Goal: Use online tool/utility: Utilize a website feature to perform a specific function

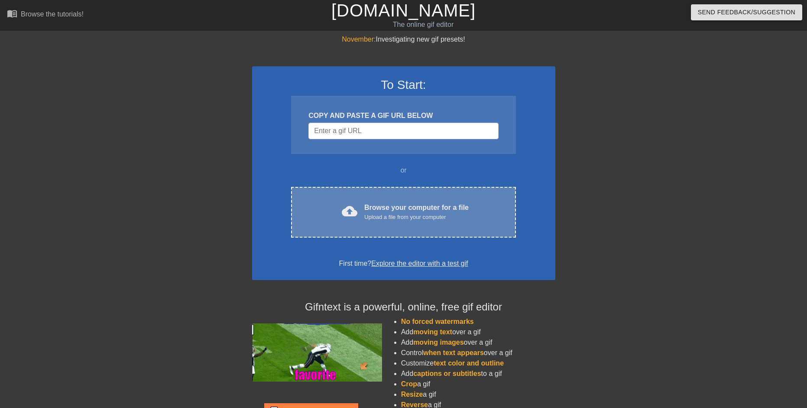
click at [358, 214] on span "cloud_upload" at bounding box center [350, 211] width 16 height 16
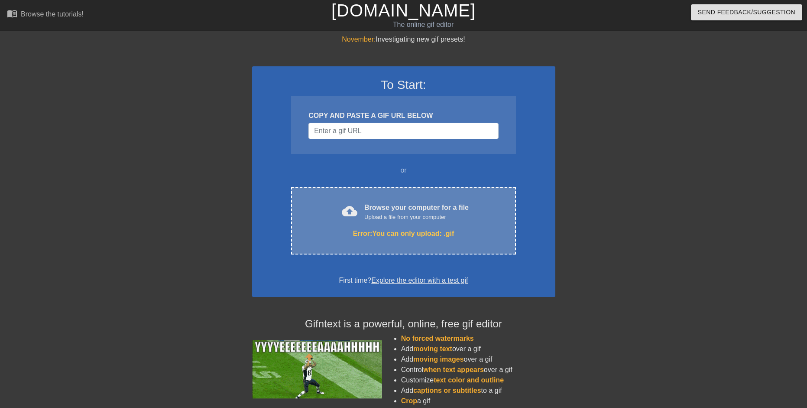
click at [386, 223] on div "cloud_upload Browse your computer for a file Upload a file from your computer E…" at bounding box center [403, 221] width 224 height 68
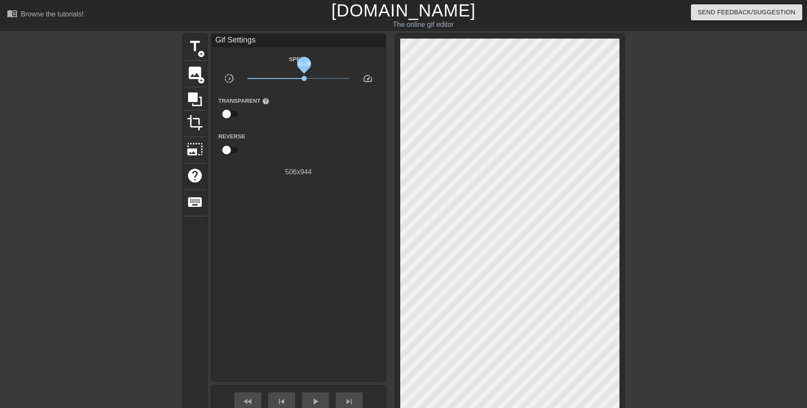
drag, startPoint x: 300, startPoint y: 78, endPoint x: 254, endPoint y: 89, distance: 47.2
click at [302, 80] on span "x1.29" at bounding box center [304, 78] width 5 height 5
click at [194, 71] on span "image" at bounding box center [195, 73] width 16 height 16
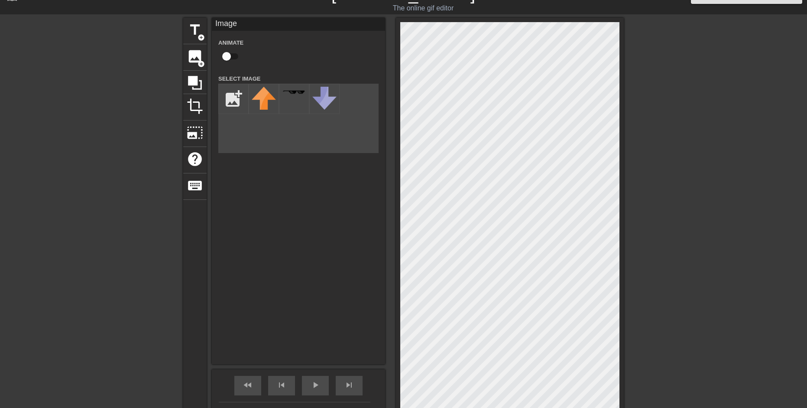
scroll to position [43, 0]
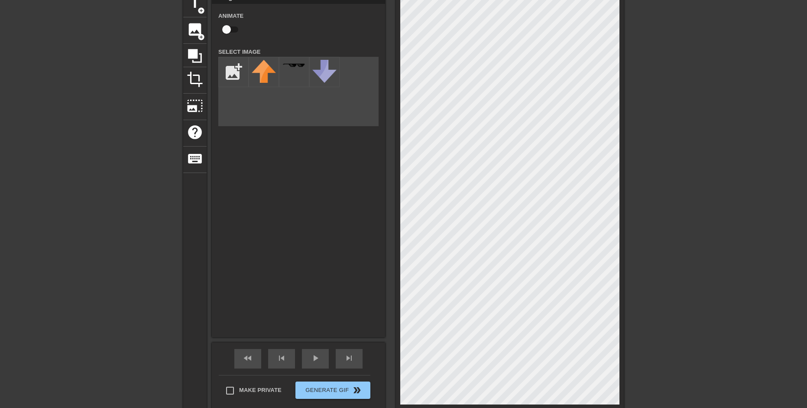
click at [19, 246] on div "title add_circle image add_circle crop photo_size_select_large help keyboard Im…" at bounding box center [403, 202] width 807 height 422
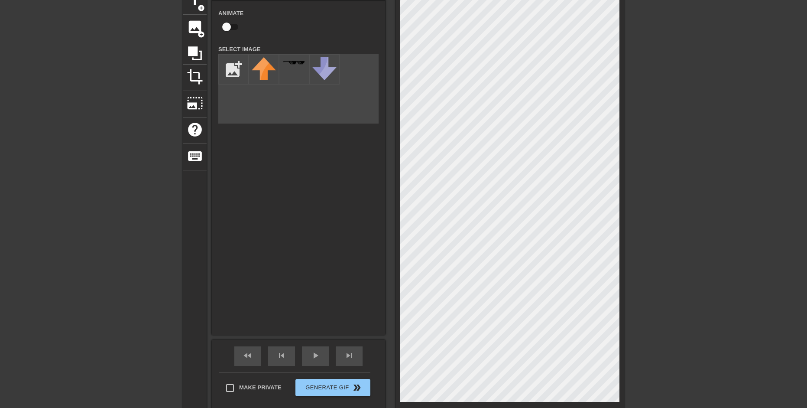
scroll to position [0, 0]
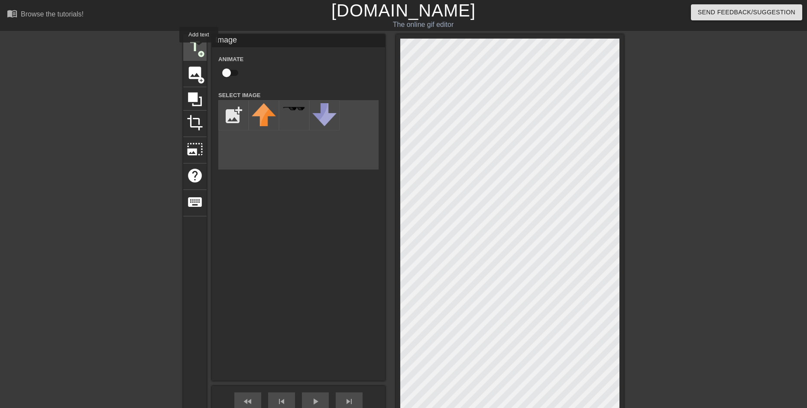
click at [198, 48] on span "title" at bounding box center [195, 46] width 16 height 16
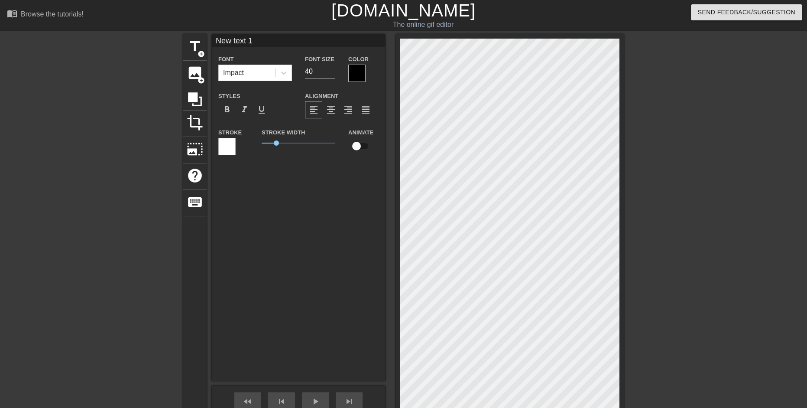
click at [169, 176] on div "title add_circle image add_circle crop photo_size_select_large help keyboard Ne…" at bounding box center [403, 245] width 807 height 422
click at [196, 73] on span "image" at bounding box center [195, 73] width 16 height 16
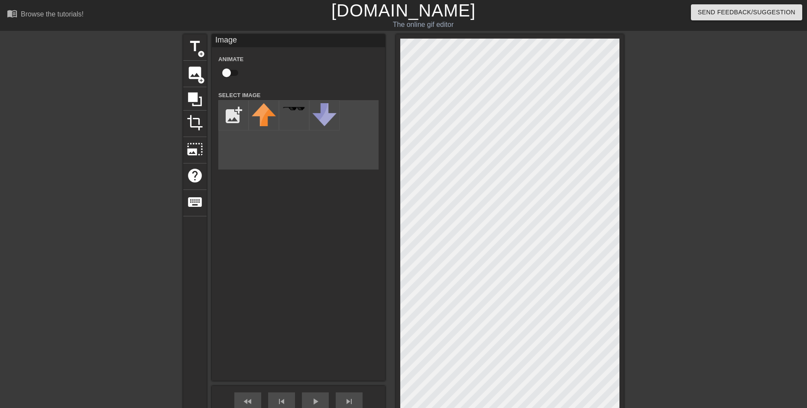
click at [230, 72] on input "checkbox" at bounding box center [226, 73] width 49 height 16
checkbox input "true"
click at [194, 169] on div "title add_circle image add_circle crop photo_size_select_large help keyboard Im…" at bounding box center [403, 245] width 441 height 422
click at [232, 116] on input "file" at bounding box center [233, 115] width 29 height 29
type input "C:\fakepath\3dgifmaker63911.gif"
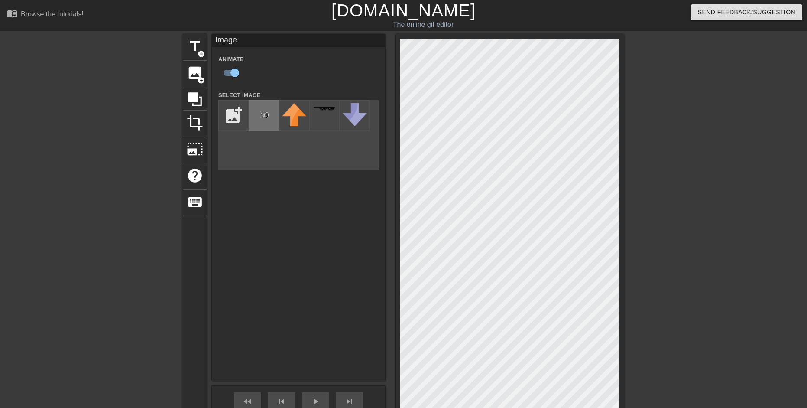
click at [255, 123] on img at bounding box center [264, 115] width 24 height 24
click at [267, 118] on img at bounding box center [264, 115] width 24 height 24
click at [300, 118] on img at bounding box center [294, 114] width 24 height 23
click at [266, 115] on img at bounding box center [264, 115] width 24 height 24
click at [360, 112] on img at bounding box center [355, 114] width 24 height 23
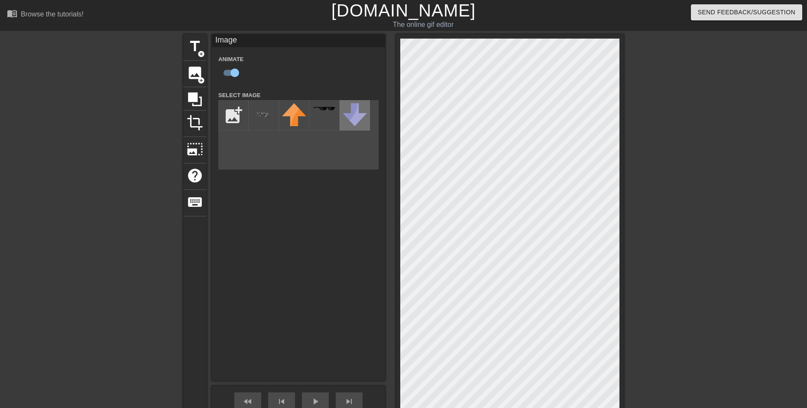
click at [360, 112] on img at bounding box center [355, 114] width 24 height 23
click at [256, 111] on img at bounding box center [264, 115] width 24 height 24
click at [257, 110] on img at bounding box center [264, 115] width 24 height 24
drag, startPoint x: 246, startPoint y: 245, endPoint x: 293, endPoint y: 252, distance: 47.7
click at [263, 218] on div "Image Animate Select Image add_photo_alternate" at bounding box center [298, 207] width 173 height 346
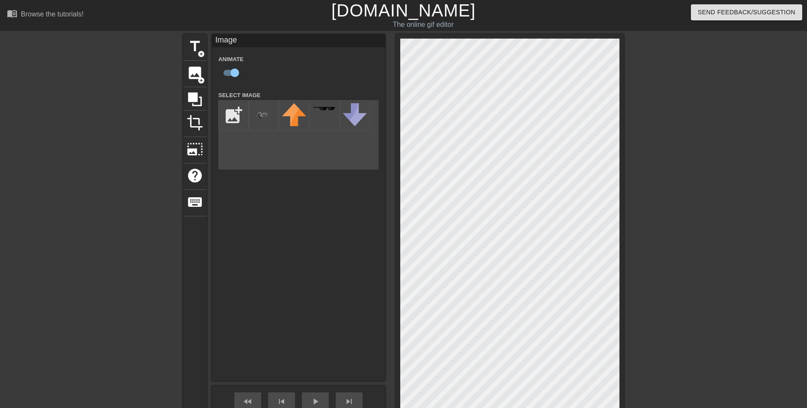
click at [496, 286] on div "title add_circle image add_circle crop photo_size_select_large help keyboard Im…" at bounding box center [403, 245] width 441 height 422
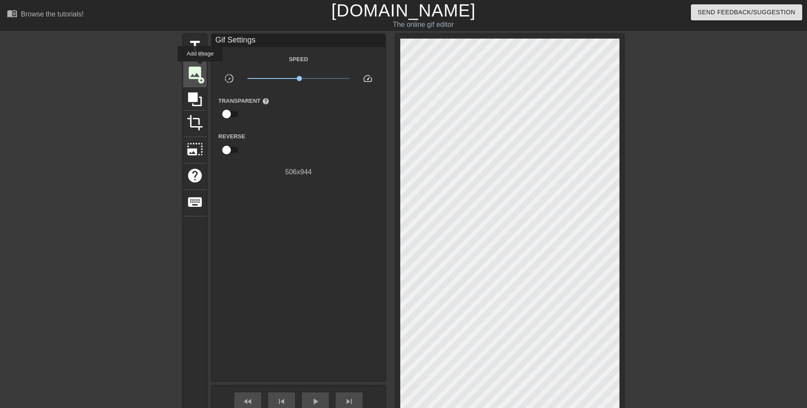
click at [200, 68] on span "image" at bounding box center [195, 73] width 16 height 16
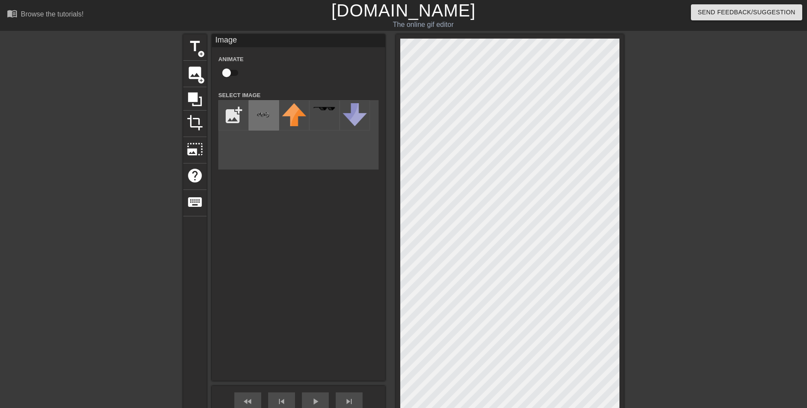
click at [267, 112] on img at bounding box center [264, 115] width 24 height 24
click at [629, 142] on div "title add_circle image add_circle crop photo_size_select_large help keyboard Im…" at bounding box center [403, 245] width 807 height 422
click at [663, 167] on div at bounding box center [699, 164] width 130 height 260
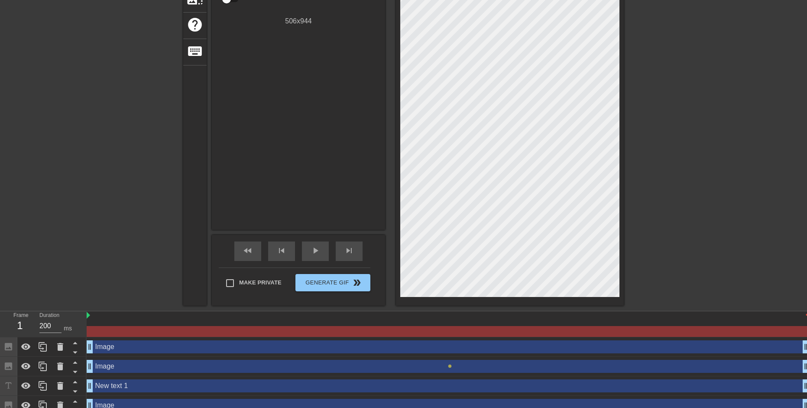
scroll to position [160, 0]
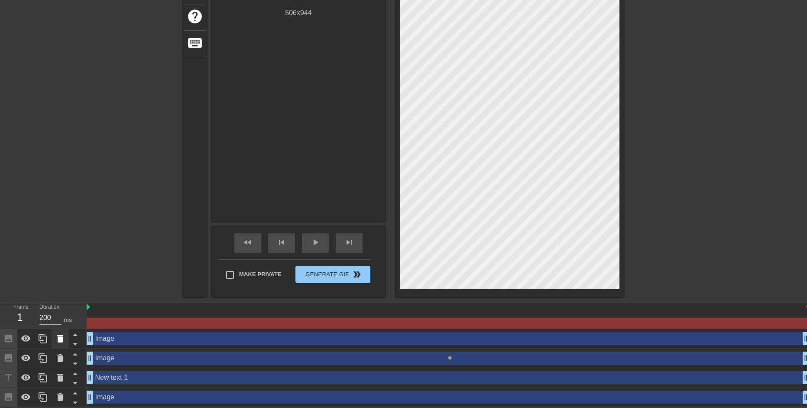
click at [60, 335] on icon at bounding box center [60, 339] width 6 height 8
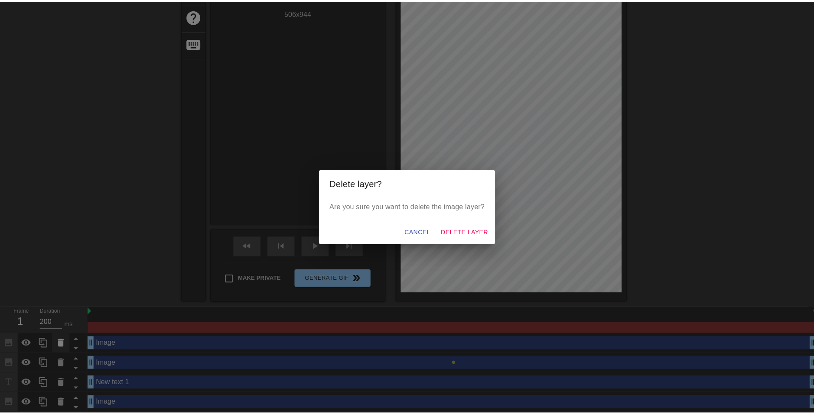
scroll to position [153, 0]
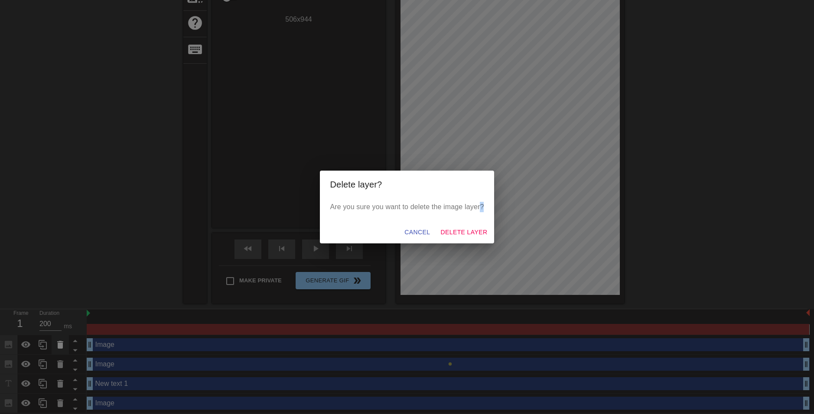
click at [60, 335] on div "Delete layer? Are you sure you want to delete the image layer? Cancel Delete La…" at bounding box center [407, 207] width 814 height 414
click at [462, 233] on span "Delete Layer" at bounding box center [463, 232] width 47 height 11
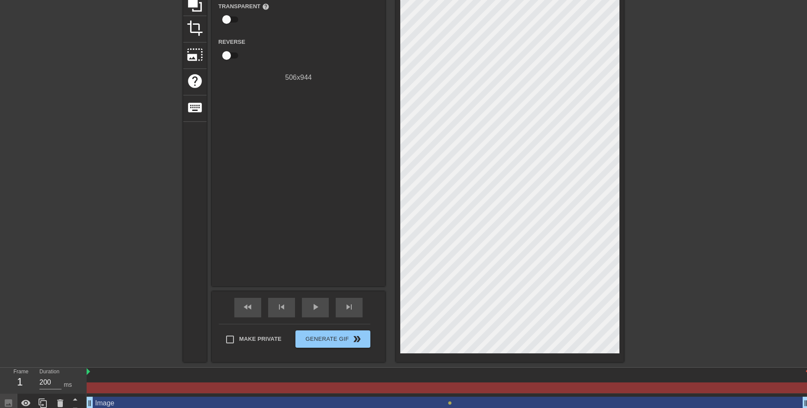
scroll to position [0, 0]
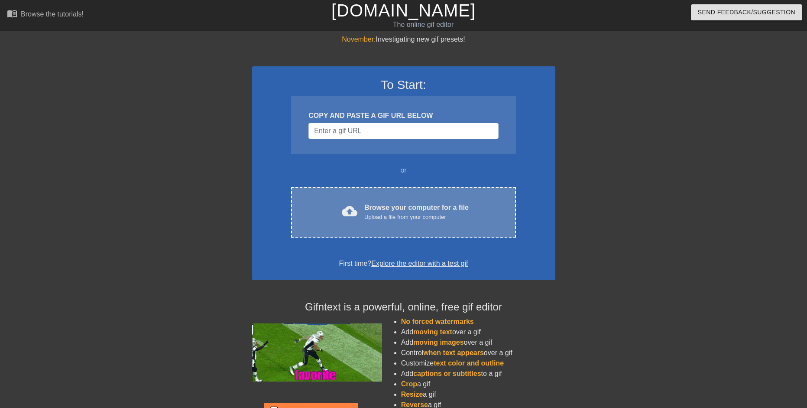
click at [363, 213] on div "cloud_upload Browse your computer for a file Upload a file from your computer" at bounding box center [403, 212] width 188 height 20
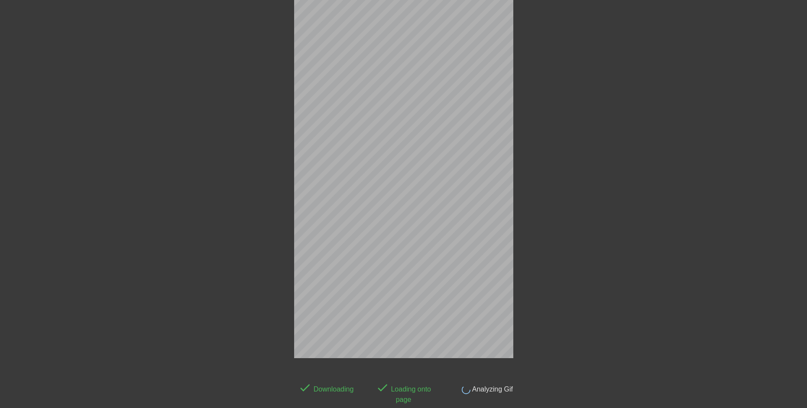
click at [502, 386] on span "Analyzing Gif" at bounding box center [492, 388] width 42 height 7
click at [501, 386] on span "Analyzing Gif" at bounding box center [492, 388] width 42 height 7
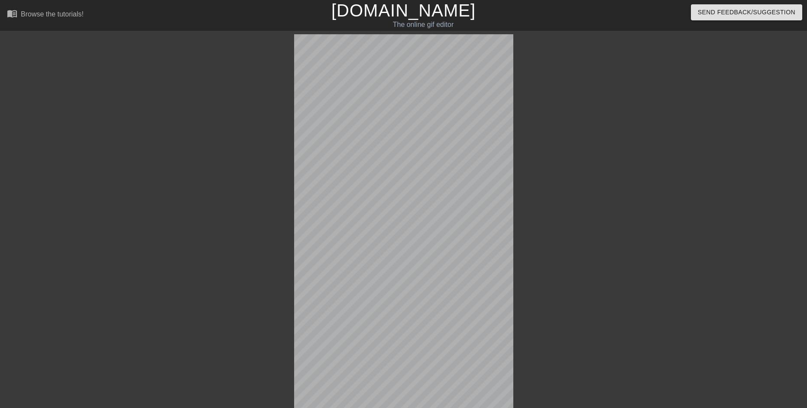
click at [693, 94] on div "done Downloading done Loading onto page done Analyzing Gif" at bounding box center [403, 262] width 807 height 456
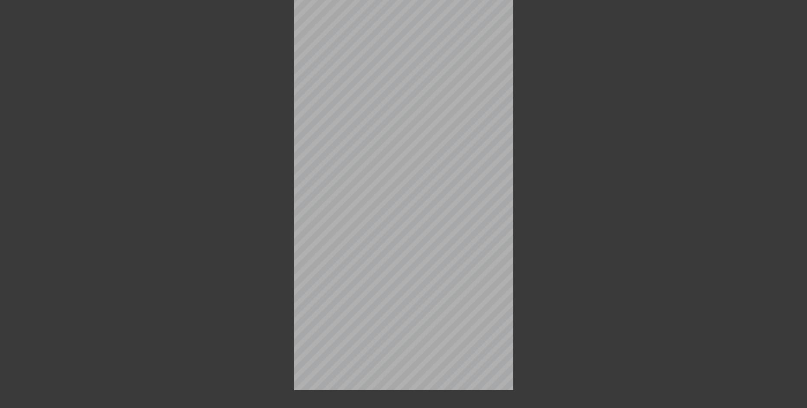
scroll to position [85, 0]
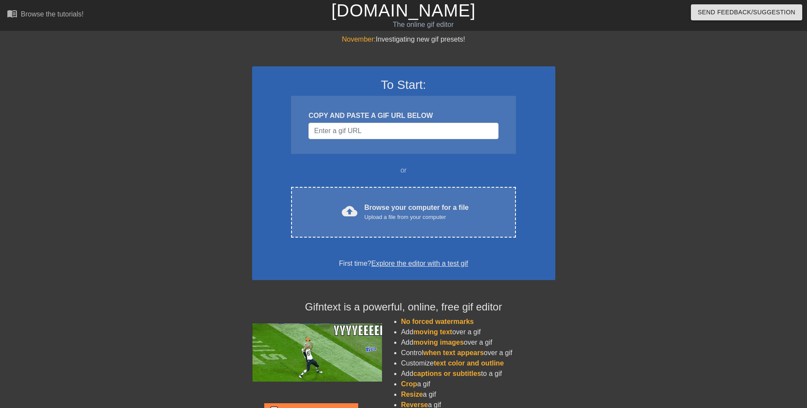
scroll to position [55, 0]
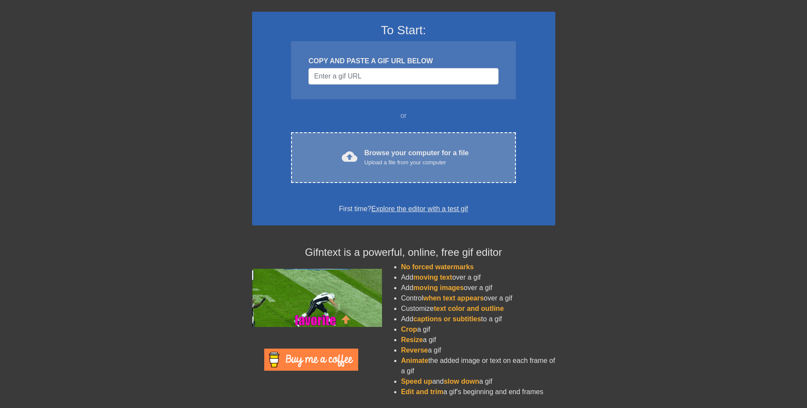
click at [349, 168] on div "cloud_upload Browse your computer for a file Upload a file from your computer C…" at bounding box center [403, 157] width 224 height 51
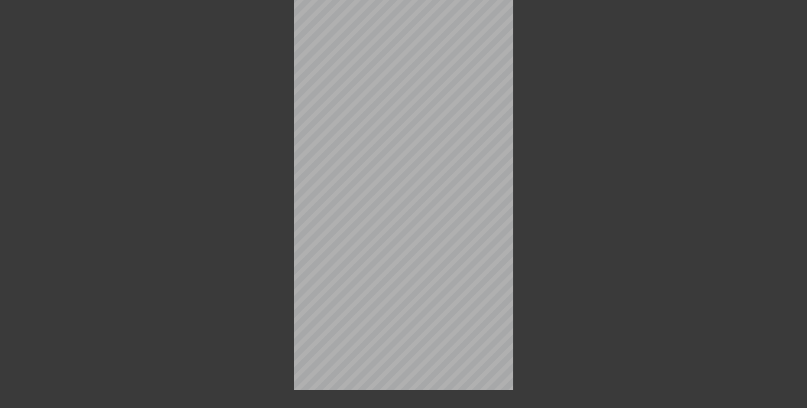
scroll to position [85, 0]
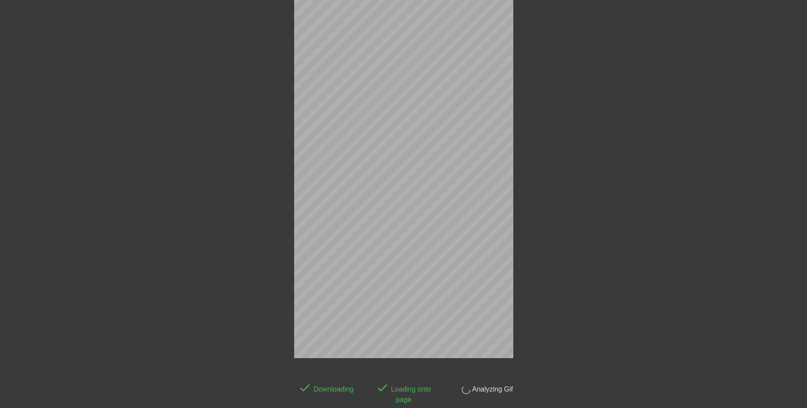
click at [480, 395] on div "done Analyzing Gif" at bounding box center [481, 391] width 78 height 26
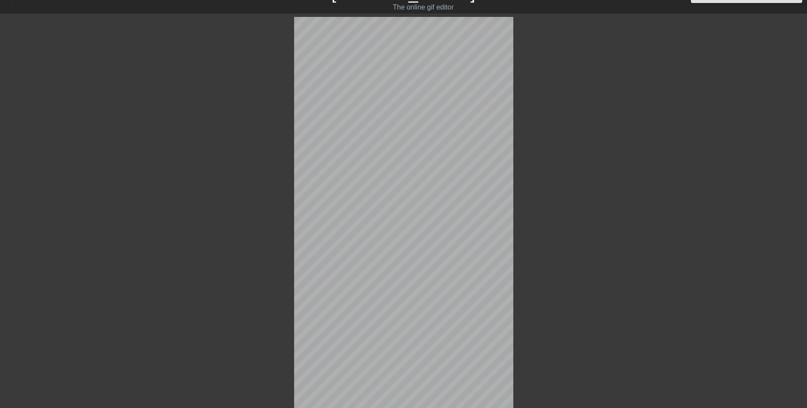
scroll to position [0, 0]
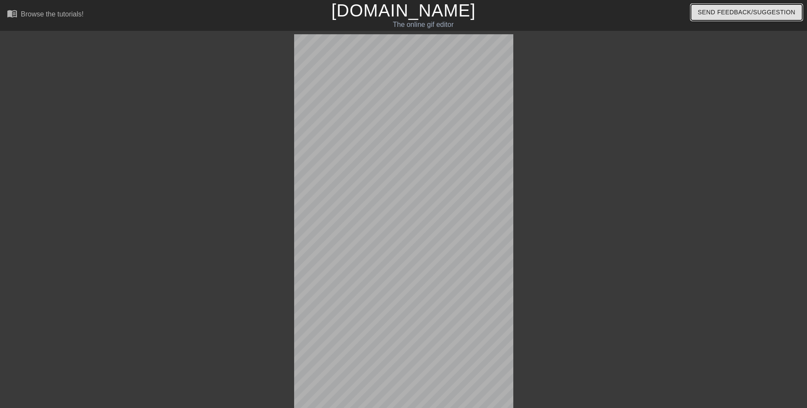
drag, startPoint x: 739, startPoint y: 14, endPoint x: 398, endPoint y: 11, distance: 340.7
click at [398, 11] on div "menu_book Browse the tutorials! Gifntext.com The online gif editor Send Feedbac…" at bounding box center [403, 15] width 820 height 30
click at [421, 23] on div "The online gif editor" at bounding box center [423, 25] width 300 height 10
drag, startPoint x: 421, startPoint y: 23, endPoint x: 401, endPoint y: 13, distance: 22.7
click at [421, 23] on div "The online gif editor" at bounding box center [423, 25] width 300 height 10
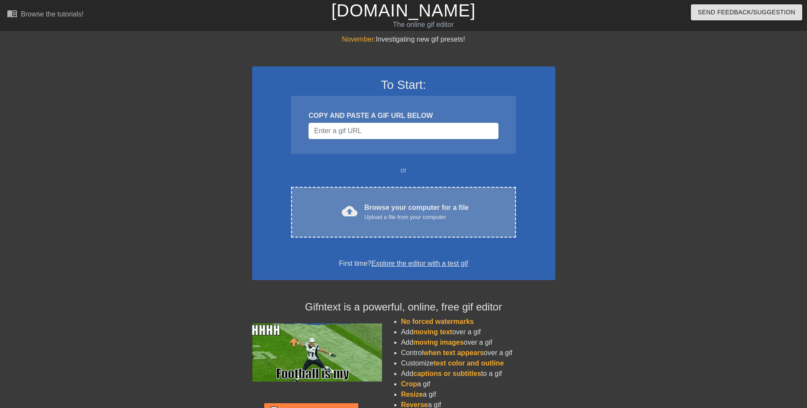
click at [363, 215] on div "cloud_upload Browse your computer for a file Upload a file from your computer" at bounding box center [403, 212] width 188 height 20
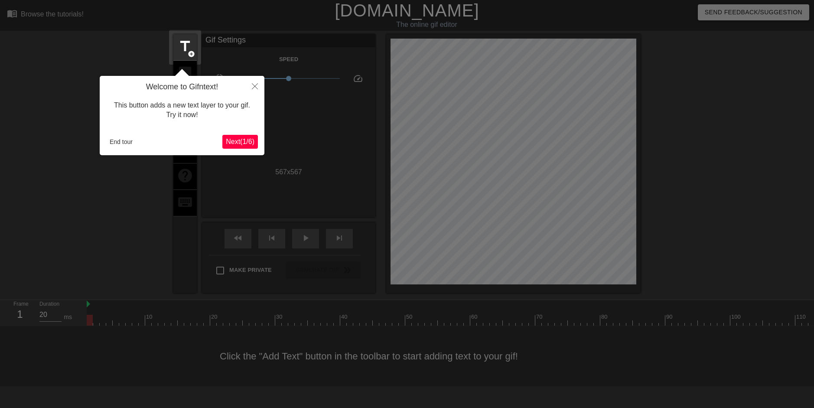
click at [238, 140] on span "Next ( 1 / 6 )" at bounding box center [240, 141] width 29 height 7
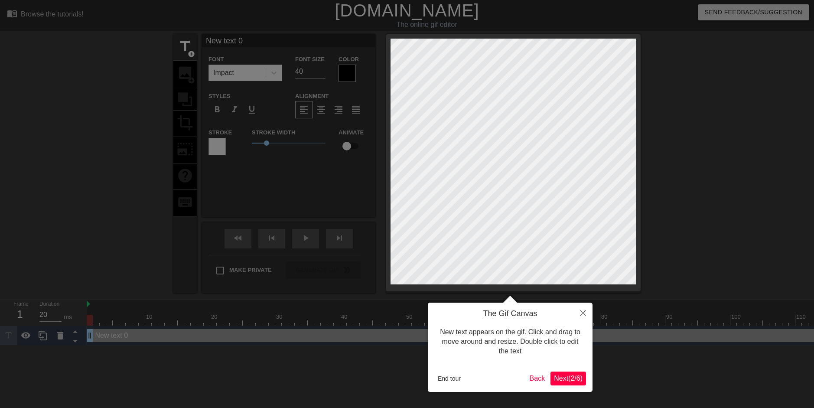
click at [562, 381] on span "Next ( 2 / 6 )" at bounding box center [568, 377] width 29 height 7
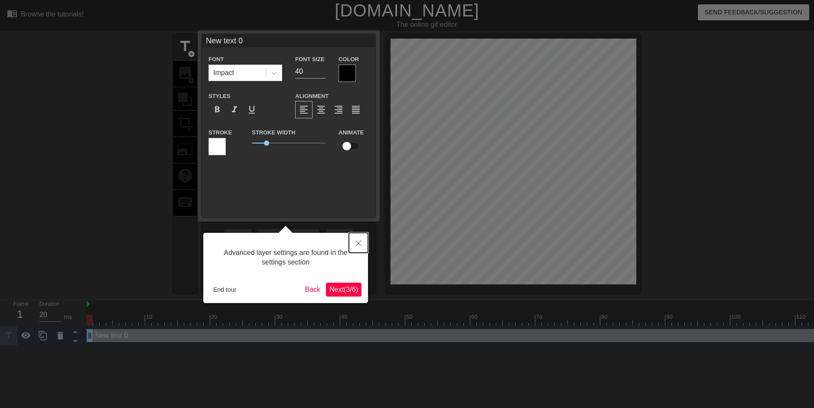
click at [360, 240] on button "Close" at bounding box center [358, 243] width 19 height 20
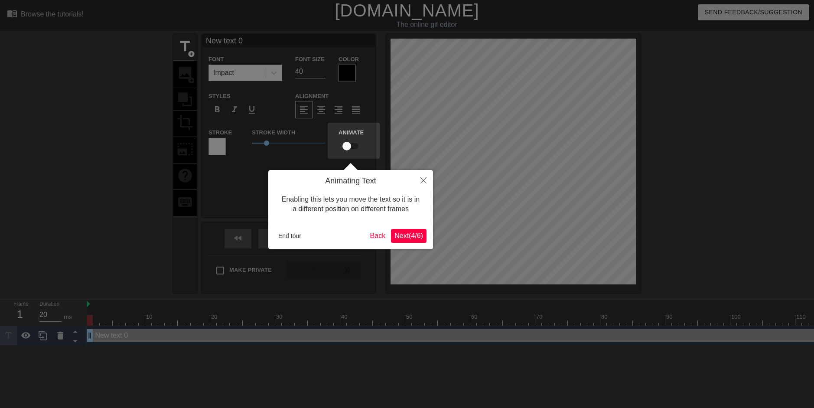
click at [410, 237] on span "Next ( 4 / 6 )" at bounding box center [408, 235] width 29 height 7
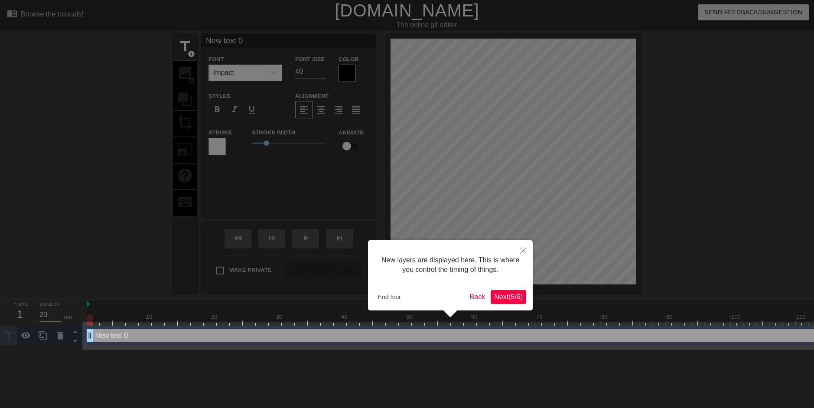
click at [503, 296] on span "Next ( 5 / 6 )" at bounding box center [508, 296] width 29 height 7
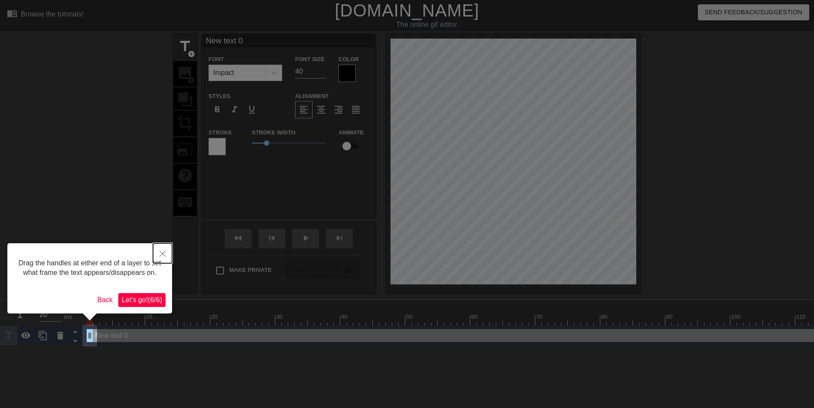
click at [159, 252] on button "Close" at bounding box center [162, 253] width 19 height 20
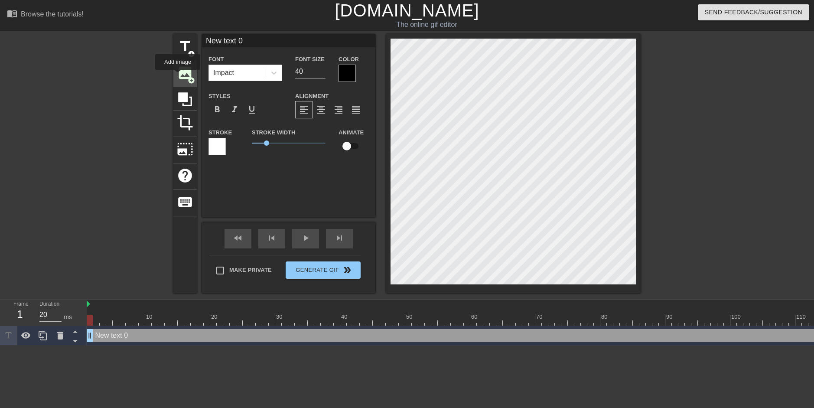
click at [178, 73] on span "image" at bounding box center [185, 73] width 16 height 16
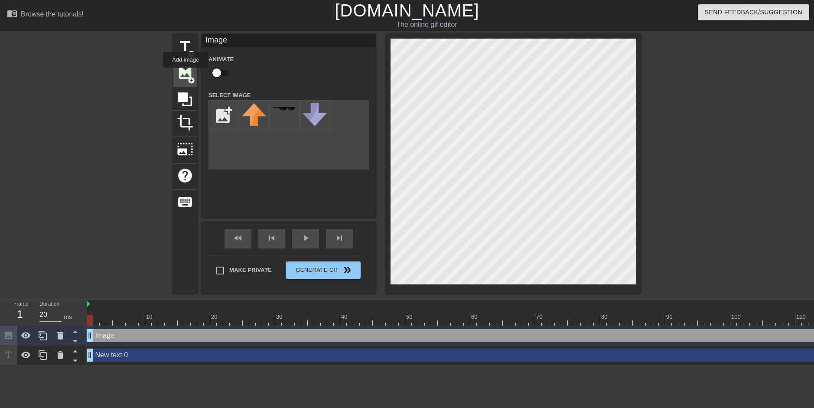
click at [185, 74] on span "image" at bounding box center [185, 73] width 16 height 16
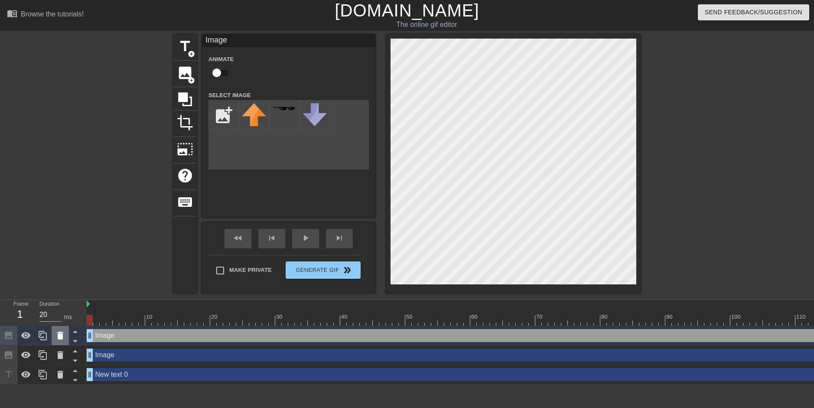
drag, startPoint x: 390, startPoint y: 233, endPoint x: 58, endPoint y: 335, distance: 347.7
click at [58, 335] on icon at bounding box center [60, 336] width 6 height 8
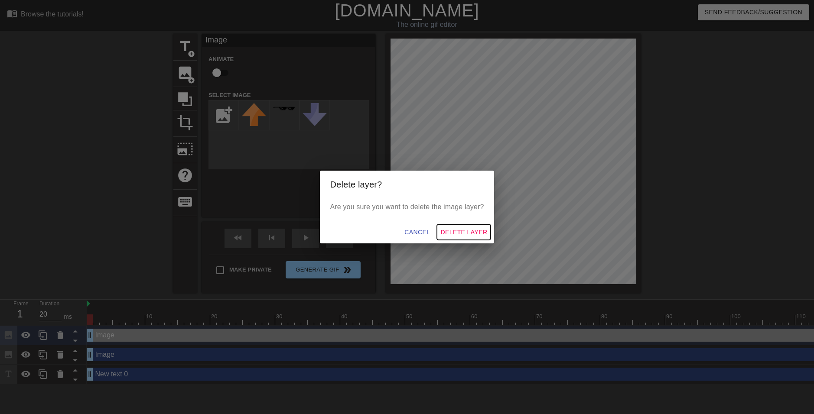
click at [463, 232] on span "Delete Layer" at bounding box center [463, 232] width 47 height 11
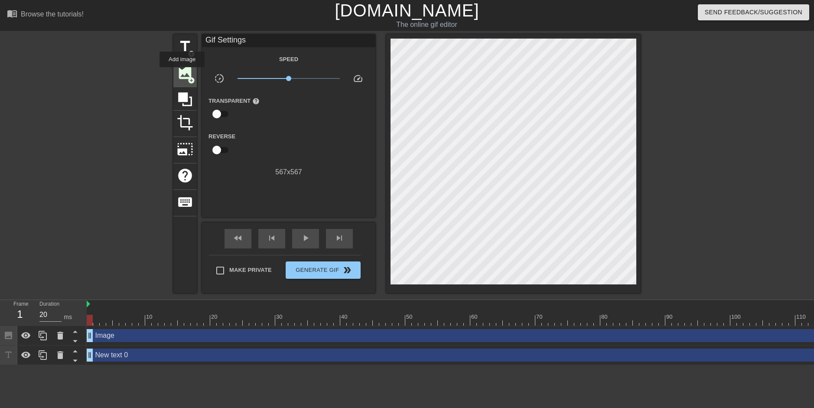
click at [182, 73] on span "image" at bounding box center [185, 73] width 16 height 16
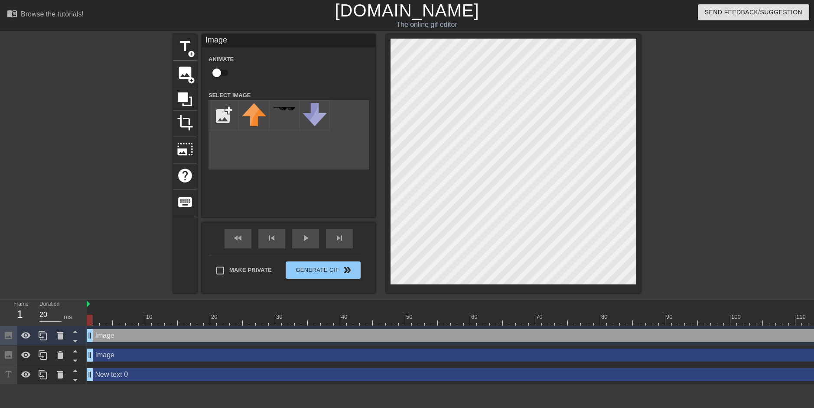
click at [106, 216] on div "title add_circle image add_circle crop photo_size_select_large help keyboard Im…" at bounding box center [407, 164] width 814 height 260
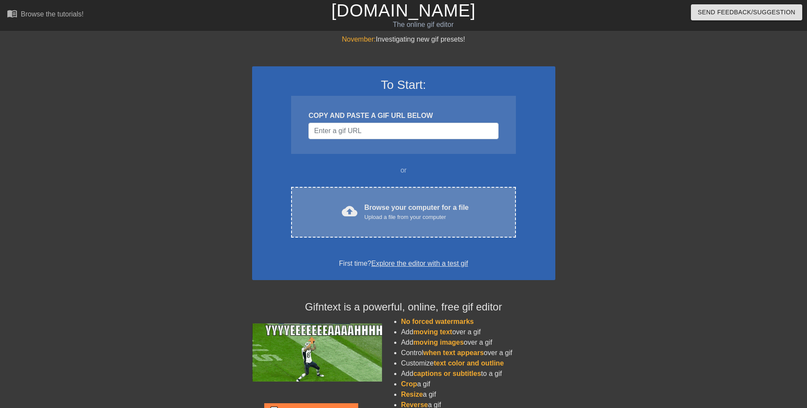
click at [390, 222] on div "cloud_upload Browse your computer for a file Upload a file from your computer C…" at bounding box center [403, 212] width 224 height 51
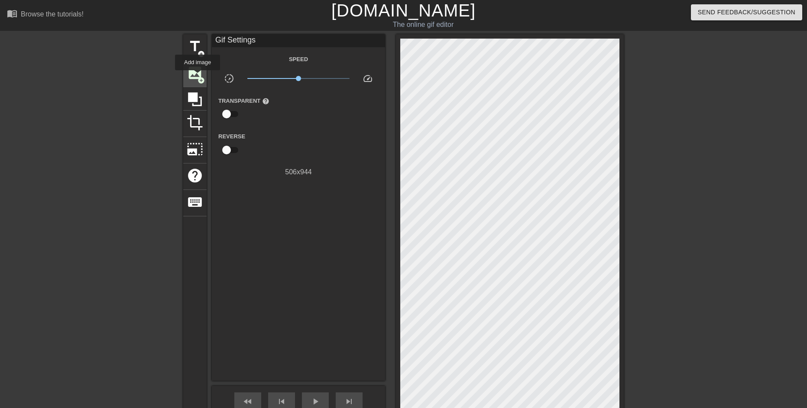
click at [198, 70] on span "image" at bounding box center [195, 73] width 16 height 16
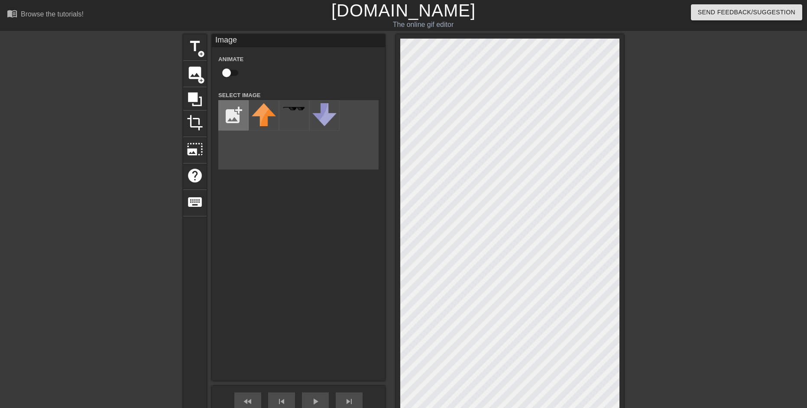
click at [233, 113] on input "file" at bounding box center [233, 115] width 29 height 29
type input "C:\fakepath\Avatar.png"
click at [265, 116] on img at bounding box center [264, 115] width 24 height 24
click at [647, 101] on div "title add_circle image add_circle crop photo_size_select_large help keyboard Im…" at bounding box center [403, 245] width 807 height 422
click at [690, 136] on div at bounding box center [699, 164] width 130 height 260
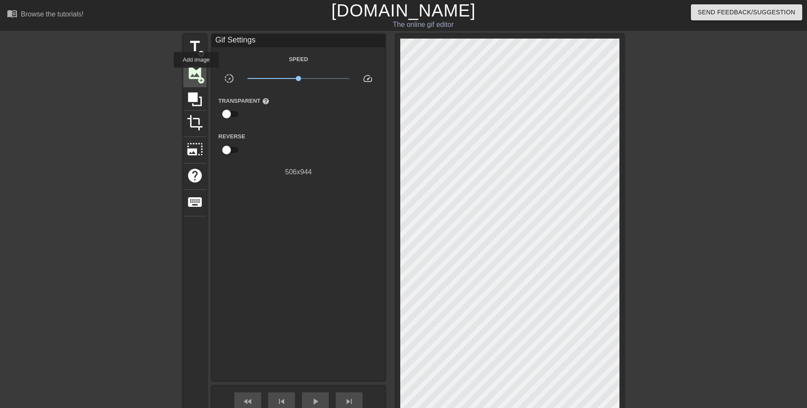
click at [196, 74] on span "image" at bounding box center [195, 73] width 16 height 16
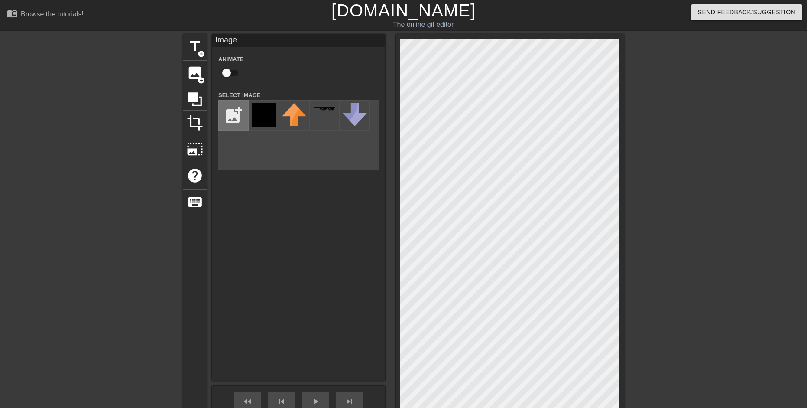
click at [236, 116] on input "file" at bounding box center [233, 115] width 29 height 29
type input "C:\fakepath\3dgifmaker63911.gif"
click at [261, 120] on img at bounding box center [264, 115] width 24 height 24
click at [689, 168] on div at bounding box center [699, 164] width 130 height 260
click at [747, 130] on div at bounding box center [699, 164] width 130 height 260
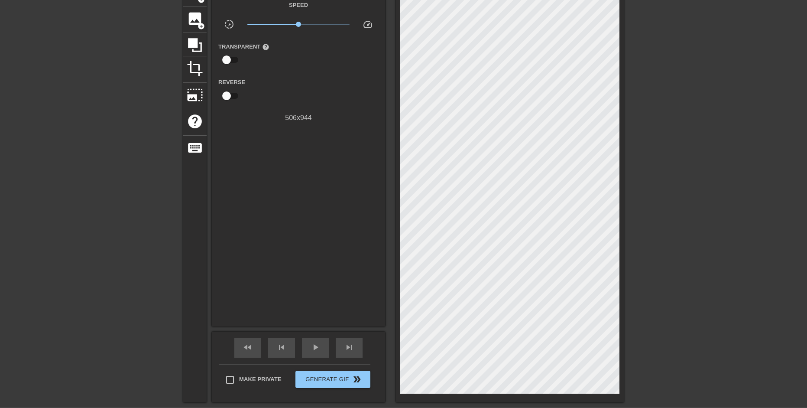
scroll to position [121, 0]
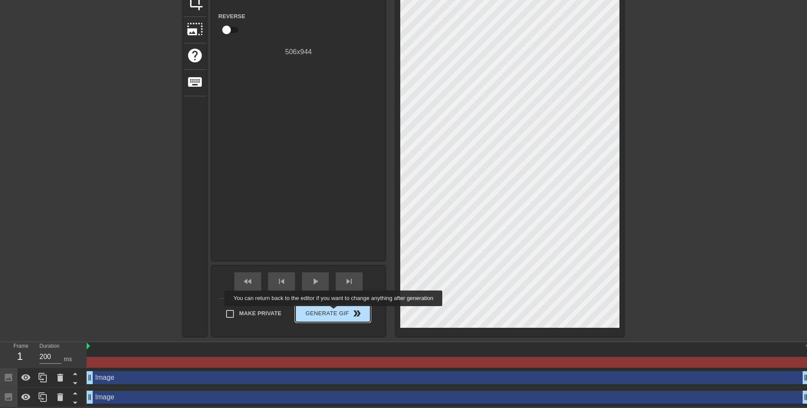
click at [338, 310] on span "Generate Gif double_arrow" at bounding box center [333, 313] width 68 height 10
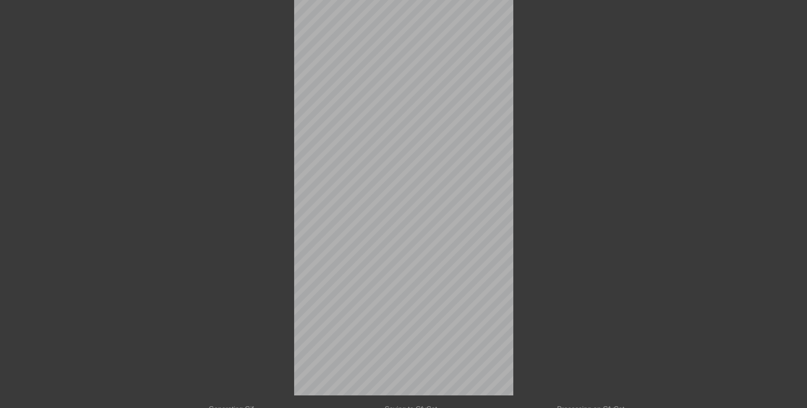
scroll to position [89, 0]
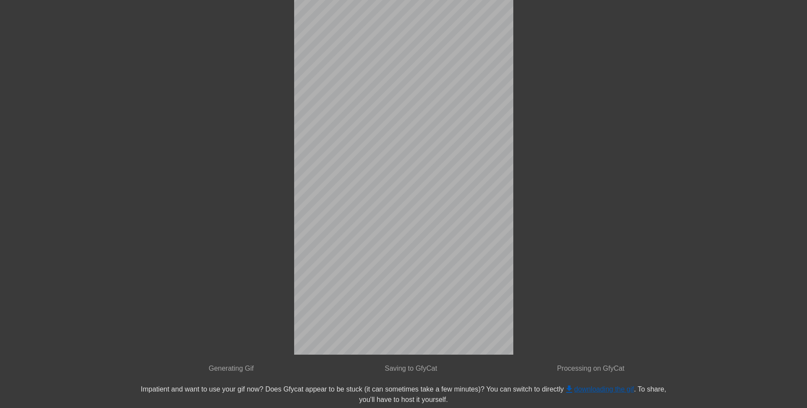
click at [593, 388] on link "get_app downloading the gif" at bounding box center [599, 388] width 70 height 7
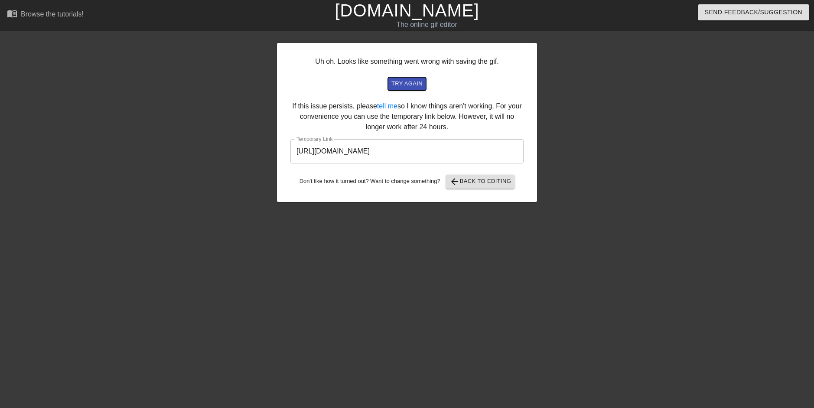
click at [407, 87] on span "try again" at bounding box center [406, 84] width 31 height 10
click at [389, 150] on input "[URL][DOMAIN_NAME]" at bounding box center [406, 151] width 233 height 24
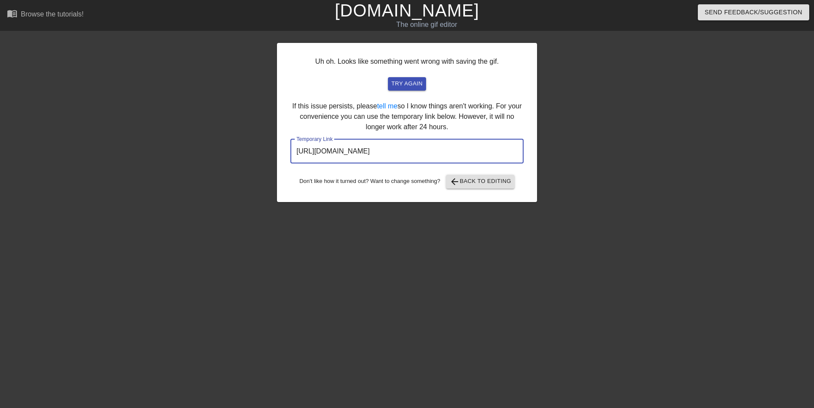
click at [390, 149] on input "[URL][DOMAIN_NAME]" at bounding box center [406, 151] width 233 height 24
drag, startPoint x: 300, startPoint y: 82, endPoint x: 280, endPoint y: 75, distance: 21.8
